Goal: Check status: Check status

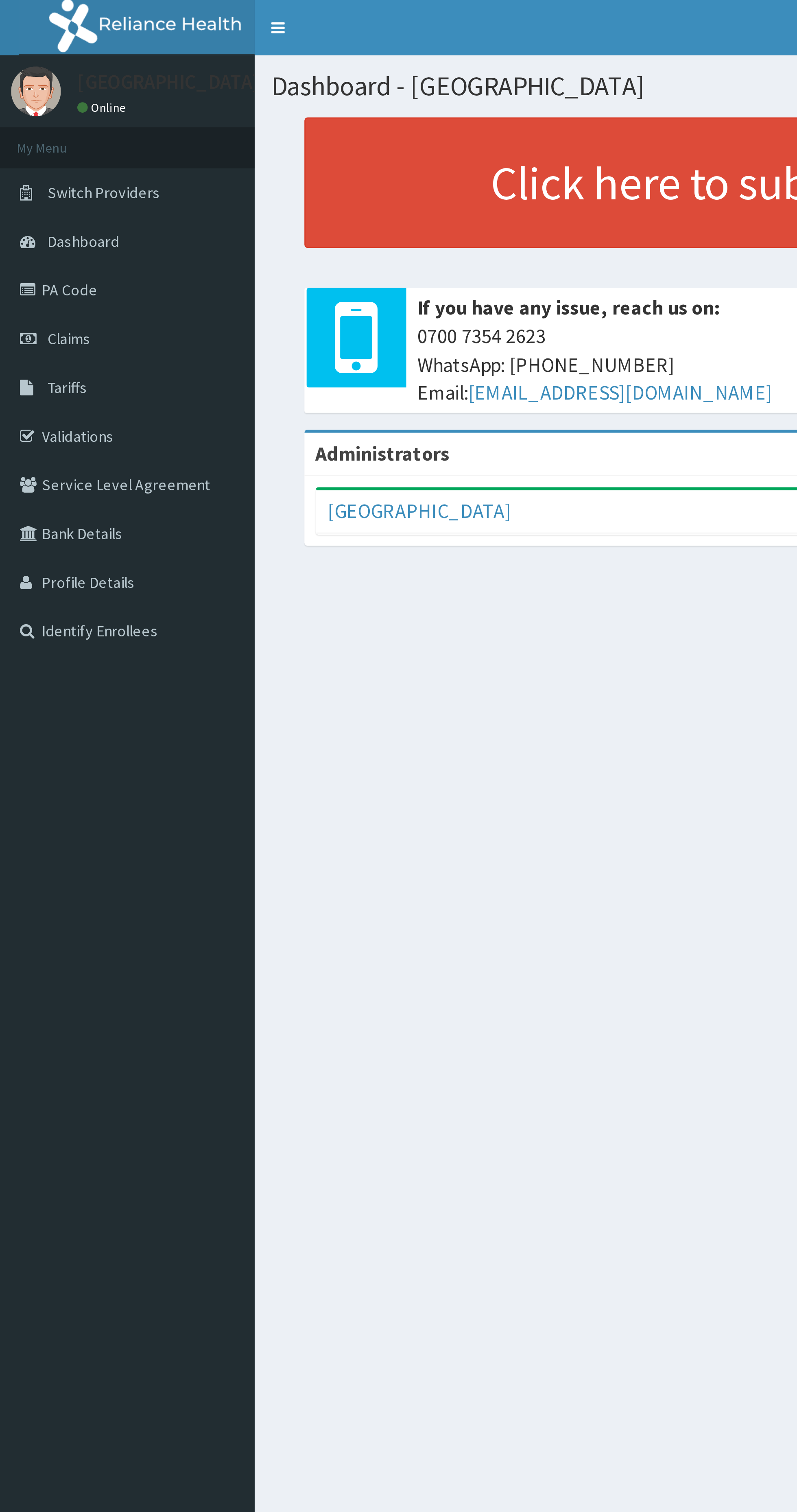
click at [36, 127] on link "Claims" at bounding box center [46, 124] width 93 height 18
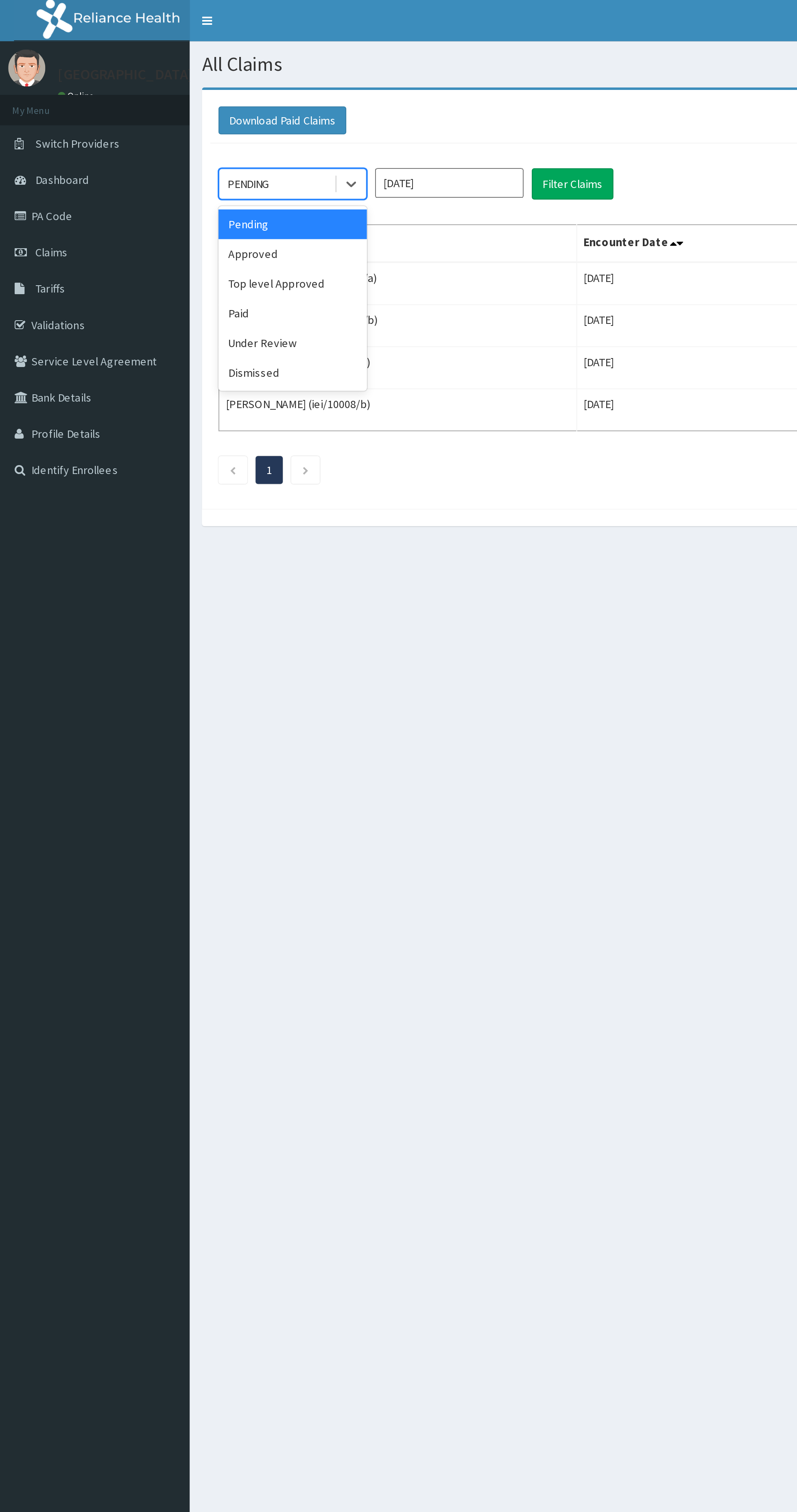
click at [146, 128] on div "Approved" at bounding box center [144, 125] width 73 height 15
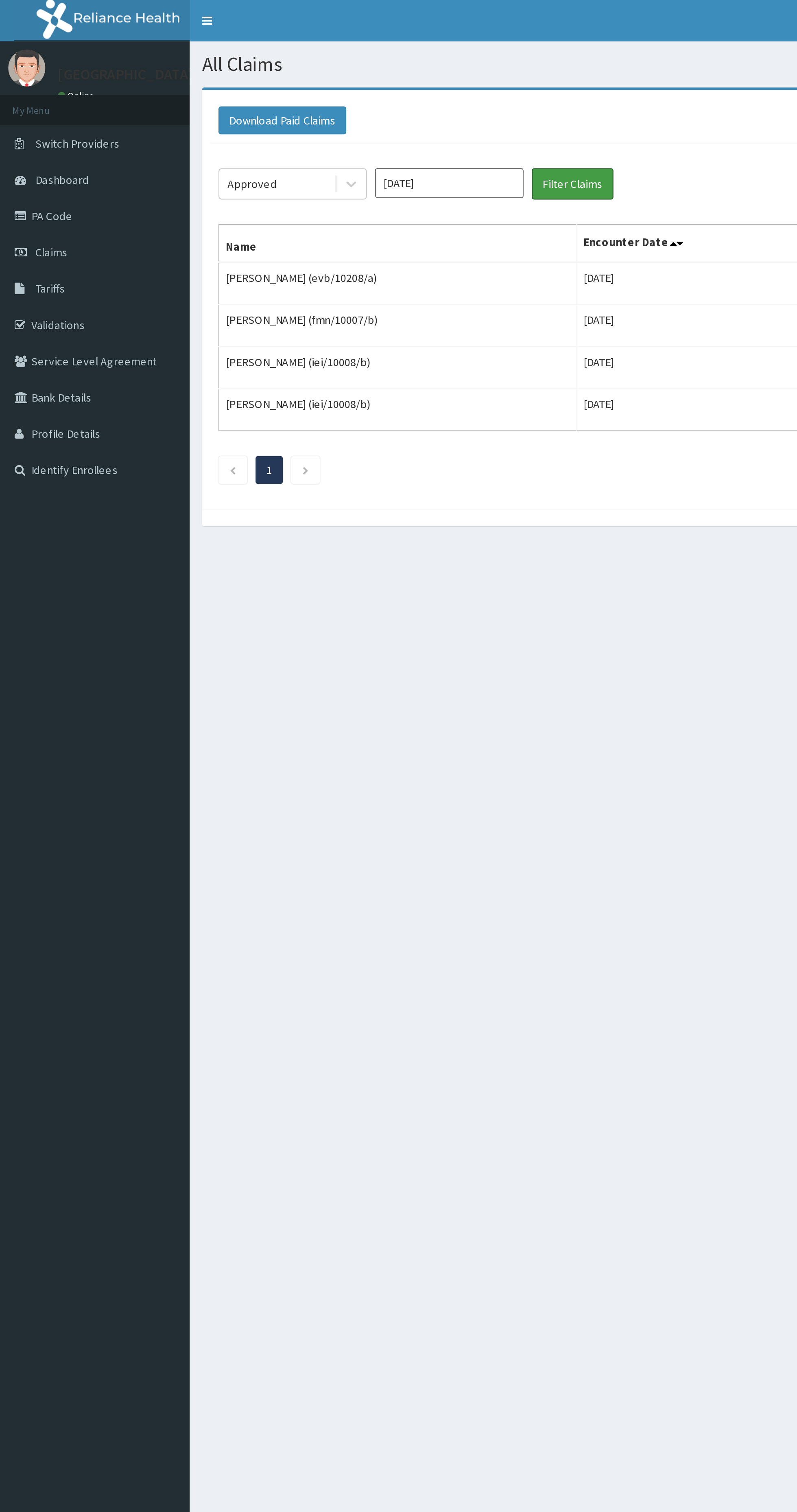
click at [290, 88] on button "Filter Claims" at bounding box center [282, 90] width 40 height 15
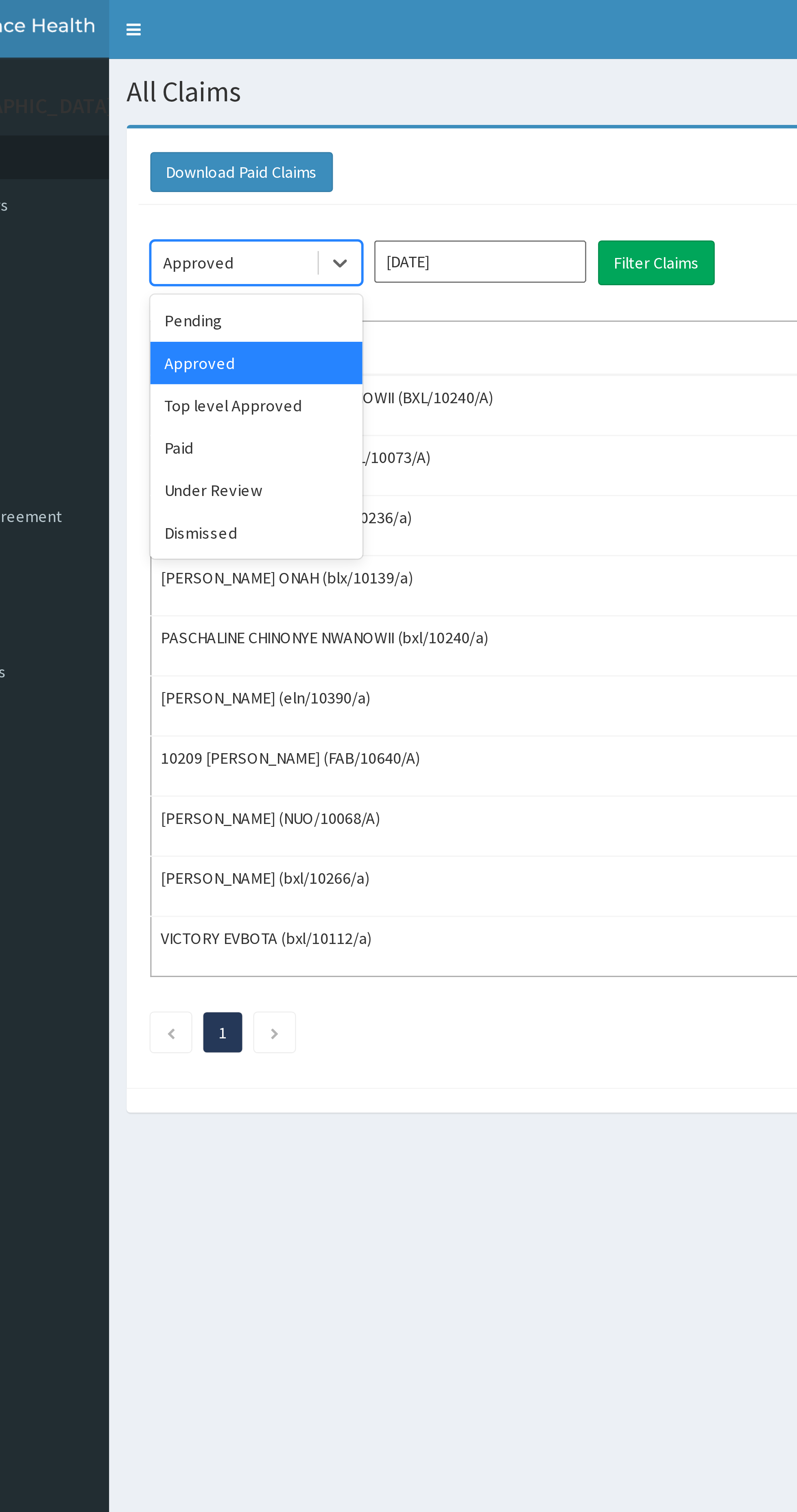
click at [137, 154] on div "Paid" at bounding box center [144, 154] width 73 height 15
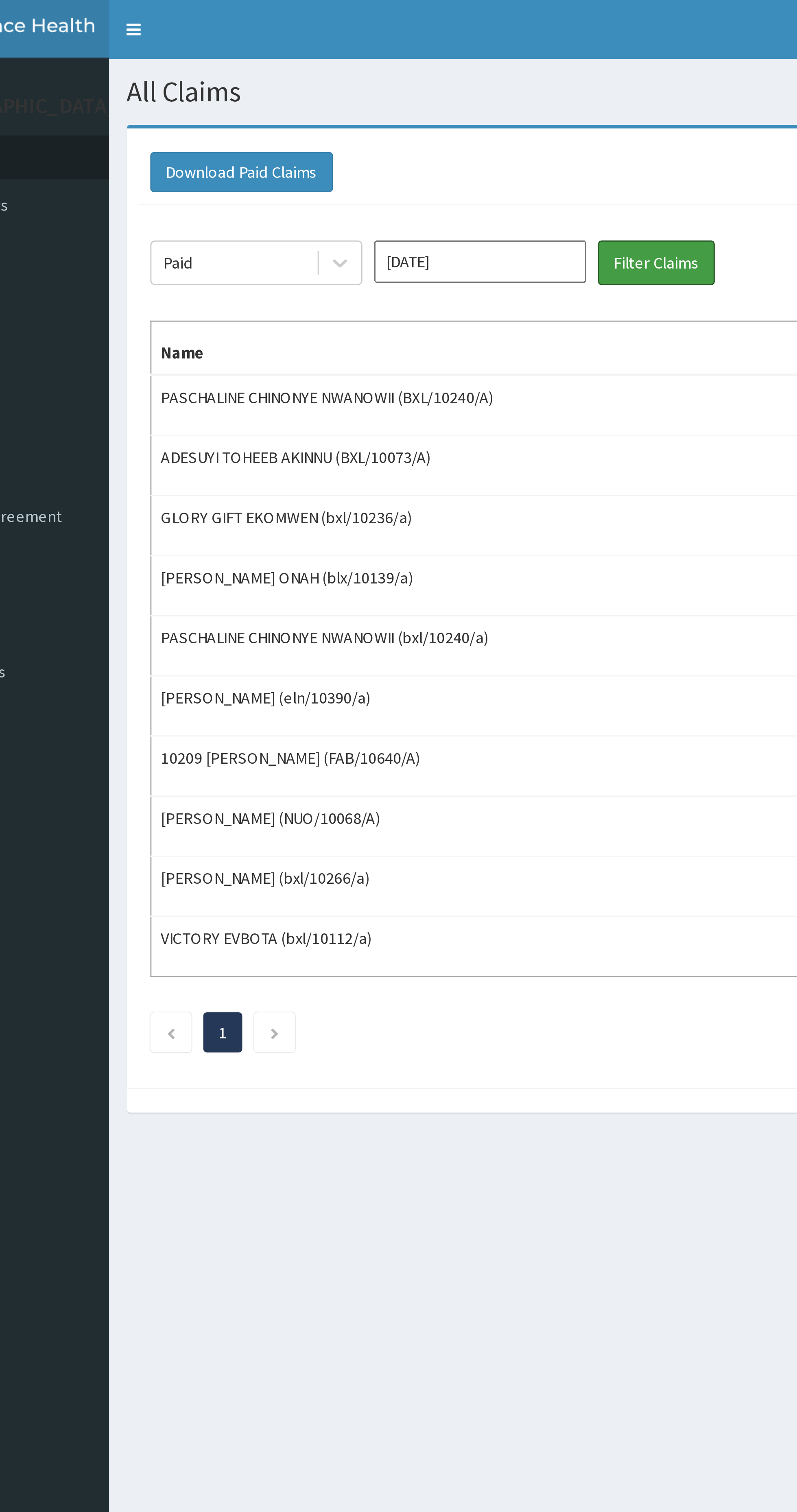
click at [286, 91] on button "Filter Claims" at bounding box center [282, 90] width 40 height 15
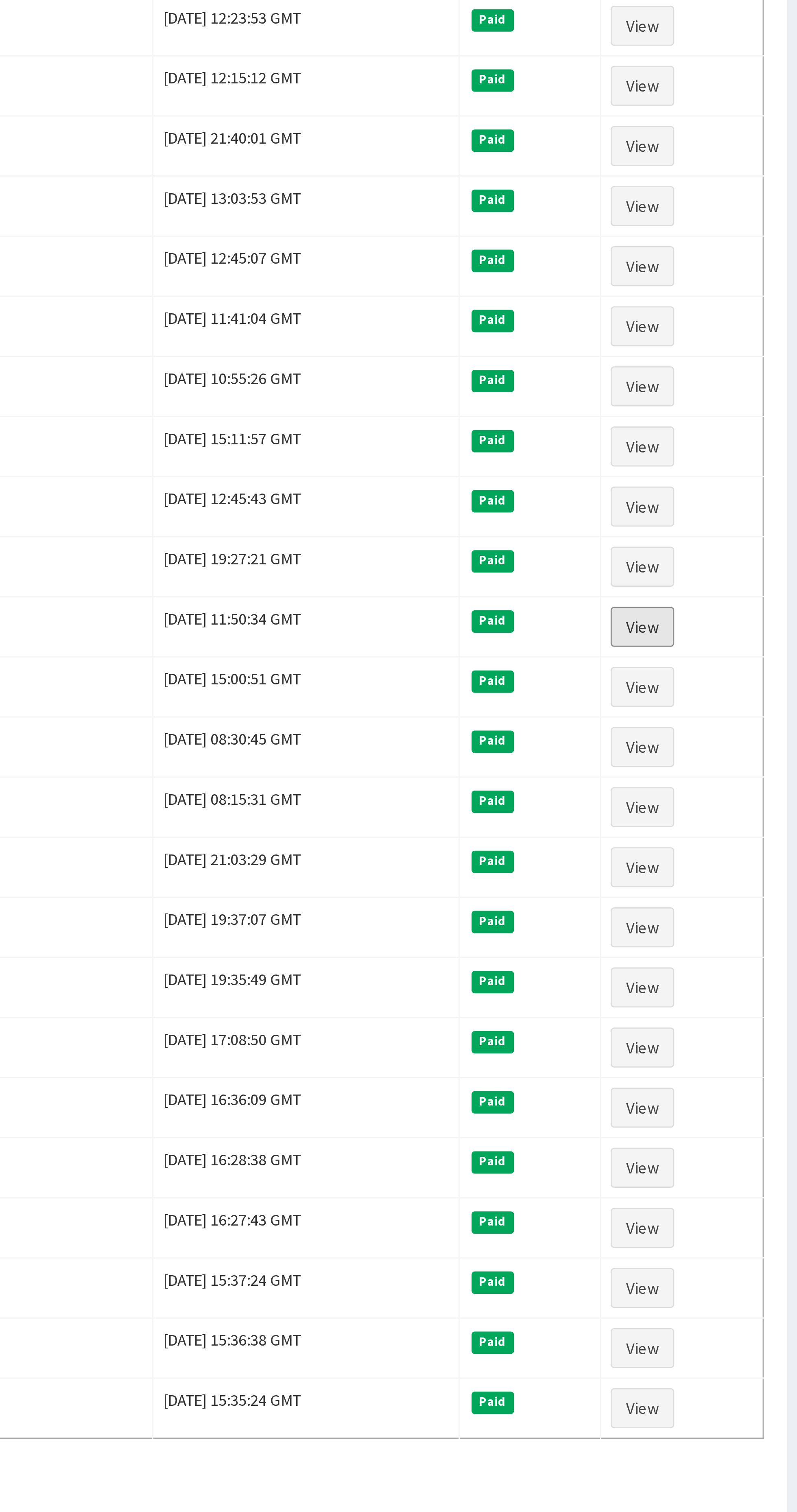
click at [751, 666] on link "View" at bounding box center [741, 659] width 22 height 14
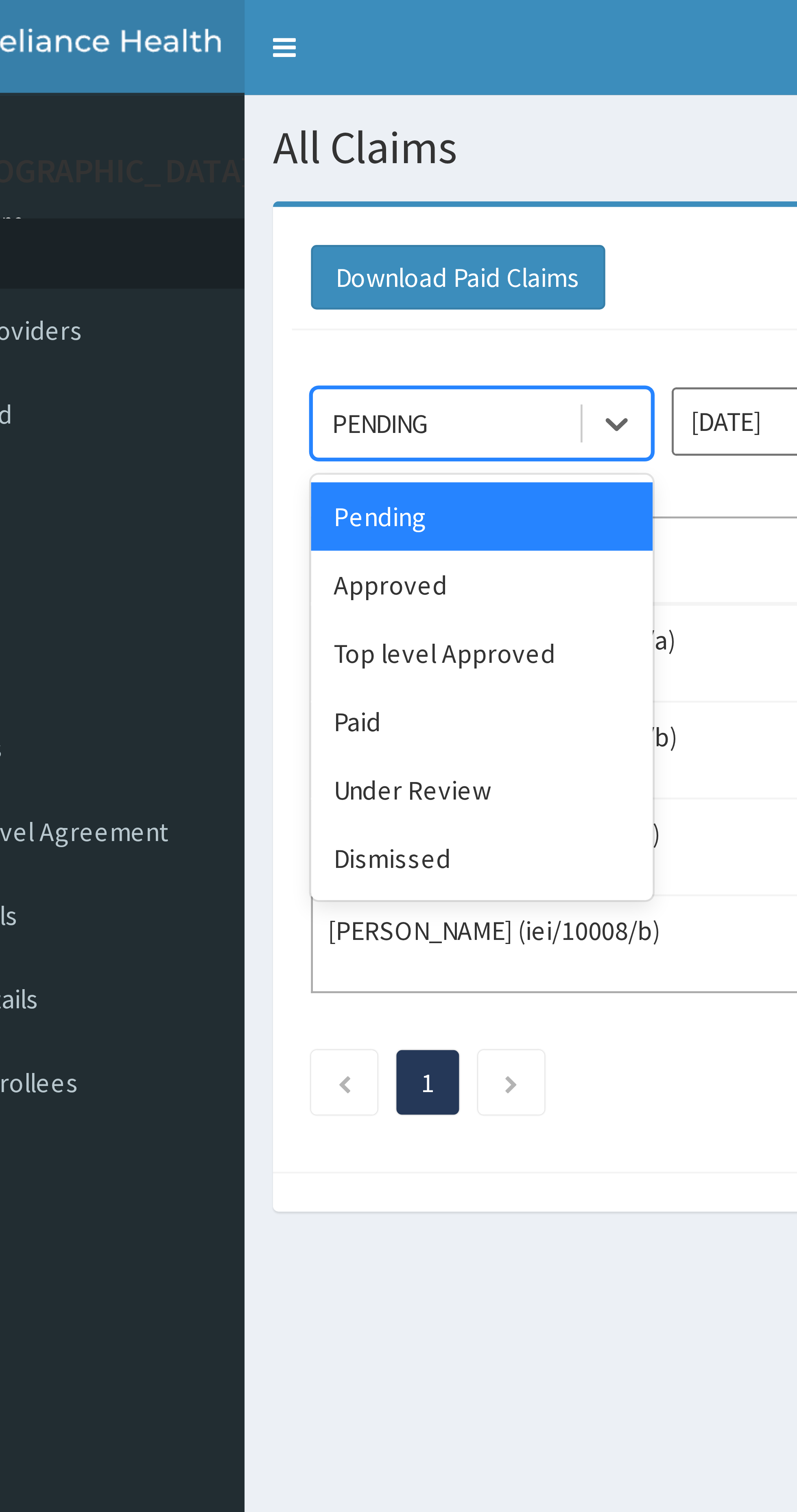
click at [139, 157] on div "Paid" at bounding box center [144, 154] width 73 height 15
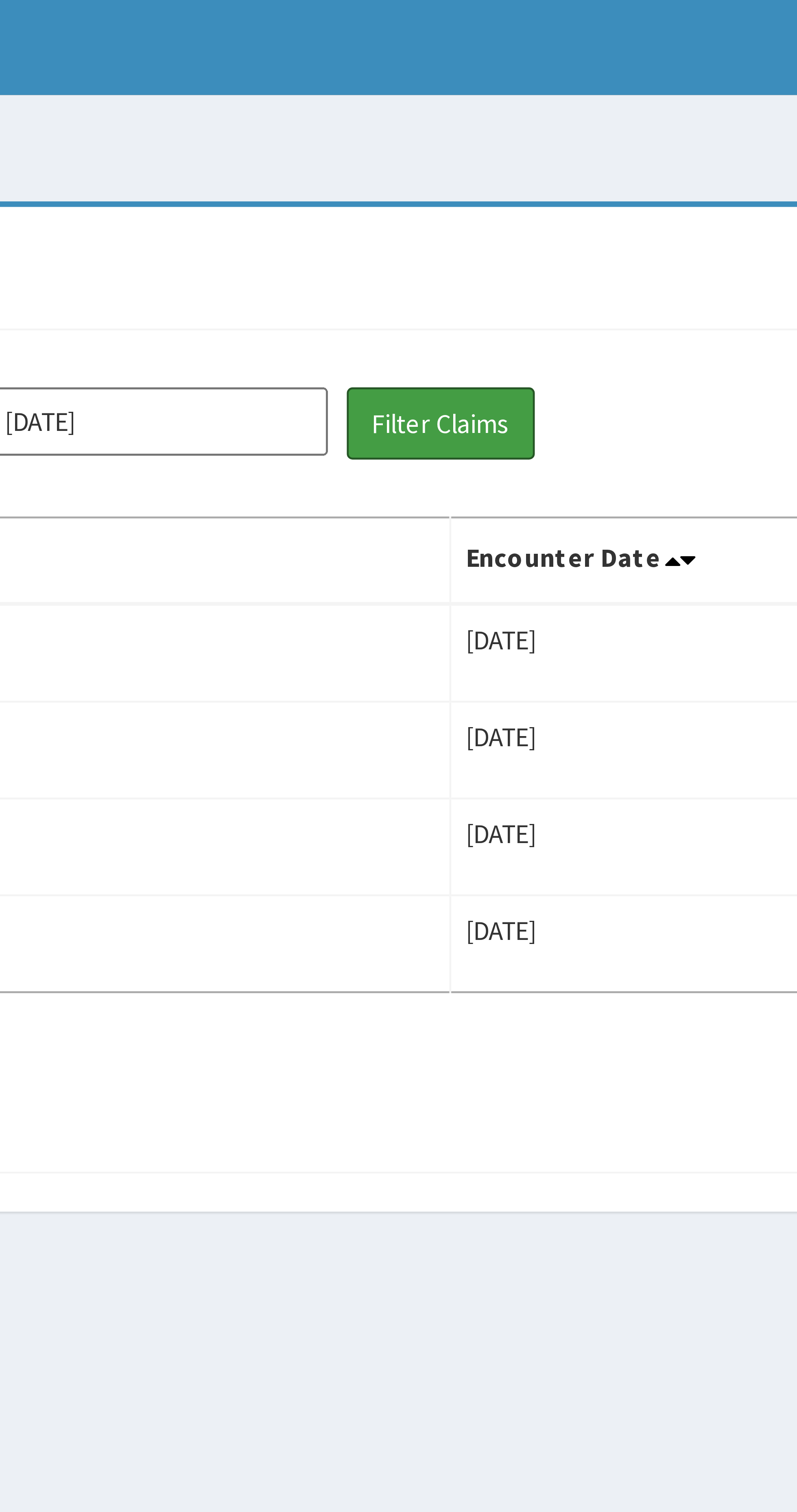
click at [286, 92] on button "Filter Claims" at bounding box center [282, 90] width 40 height 15
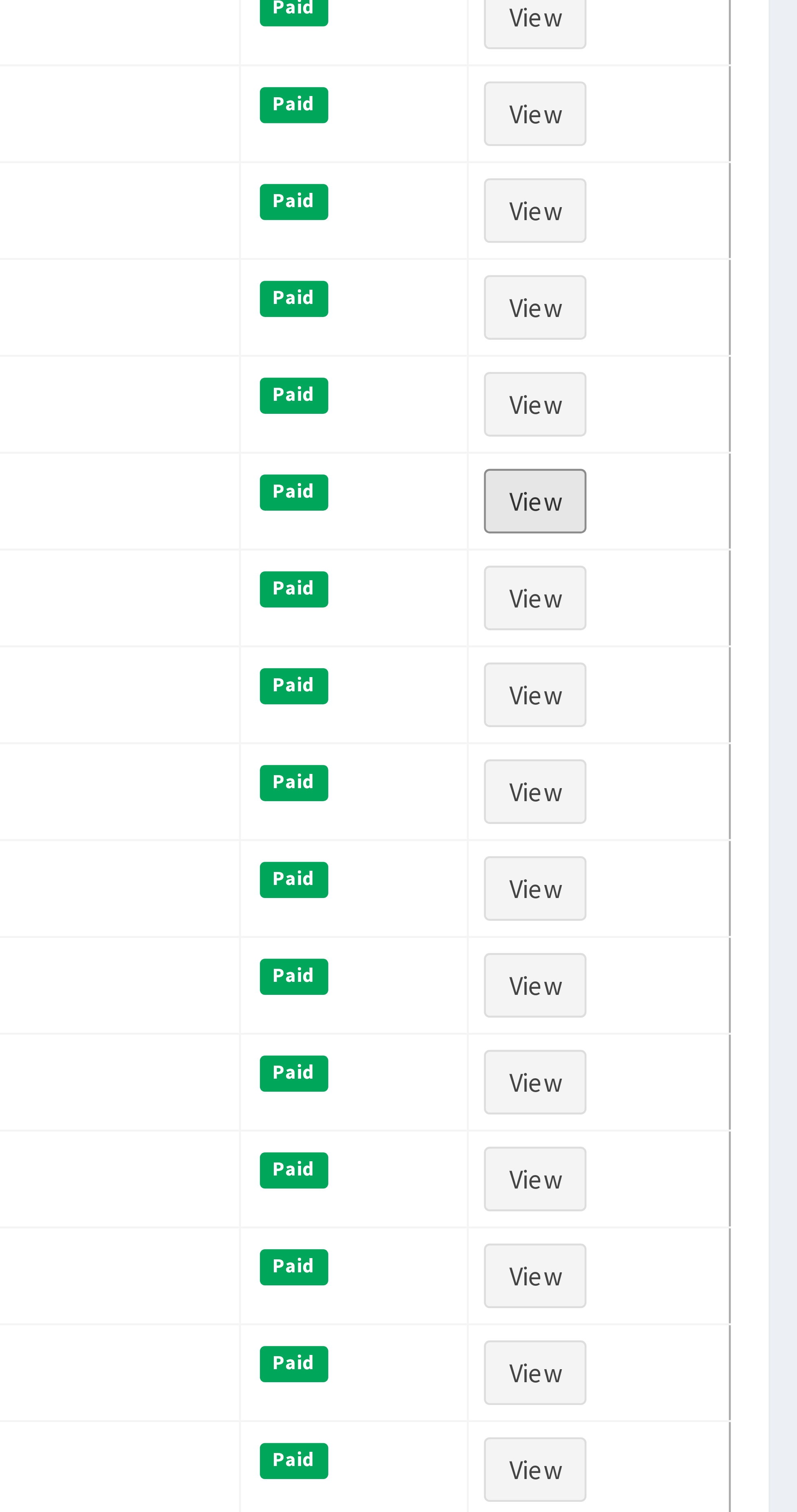
click at [744, 602] on link "View" at bounding box center [741, 596] width 22 height 14
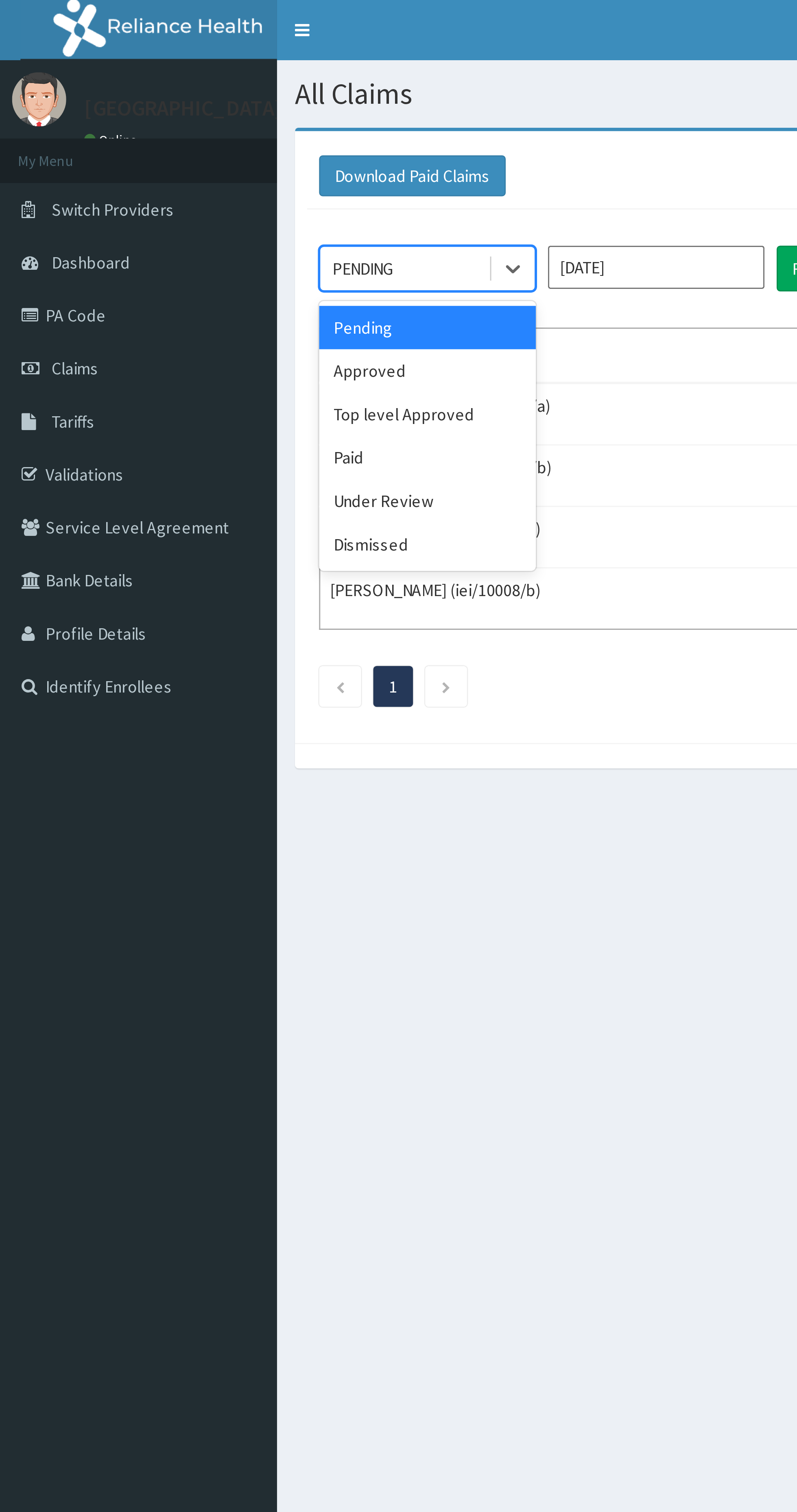
click at [136, 154] on div "Paid" at bounding box center [144, 154] width 73 height 15
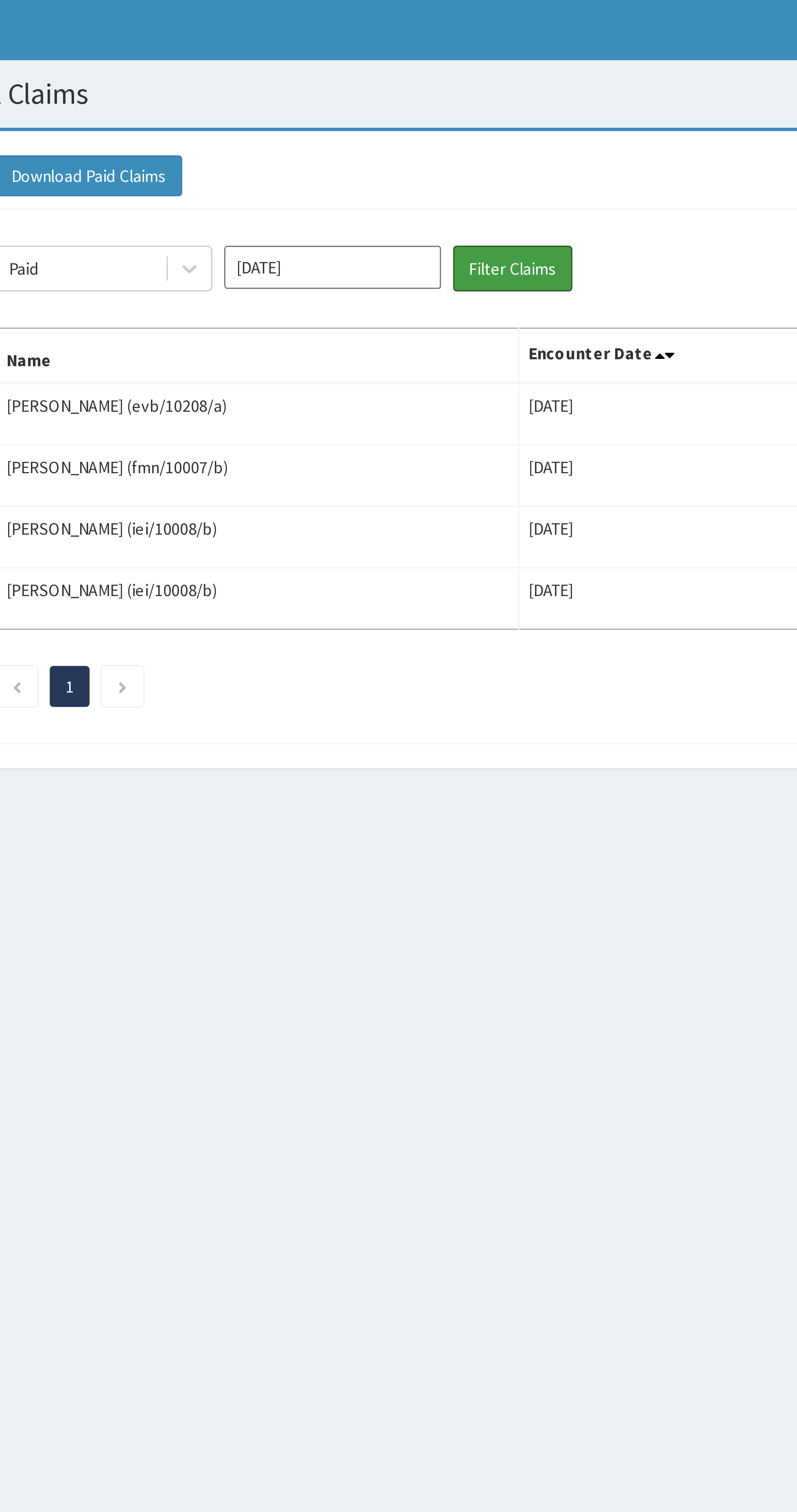
click at [289, 92] on button "Filter Claims" at bounding box center [282, 90] width 40 height 15
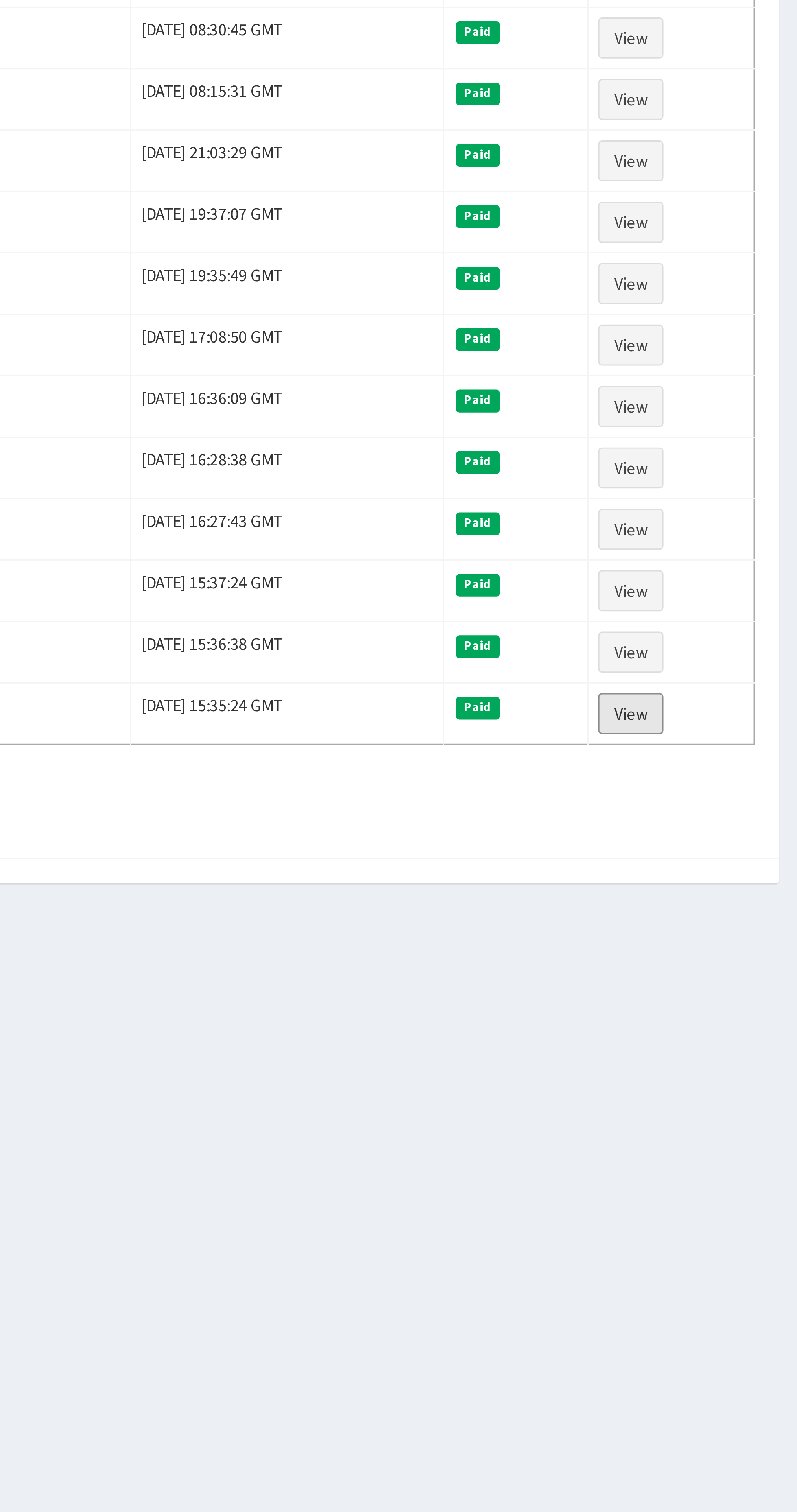
click at [748, 936] on link "View" at bounding box center [741, 929] width 22 height 14
